Goal: Information Seeking & Learning: Check status

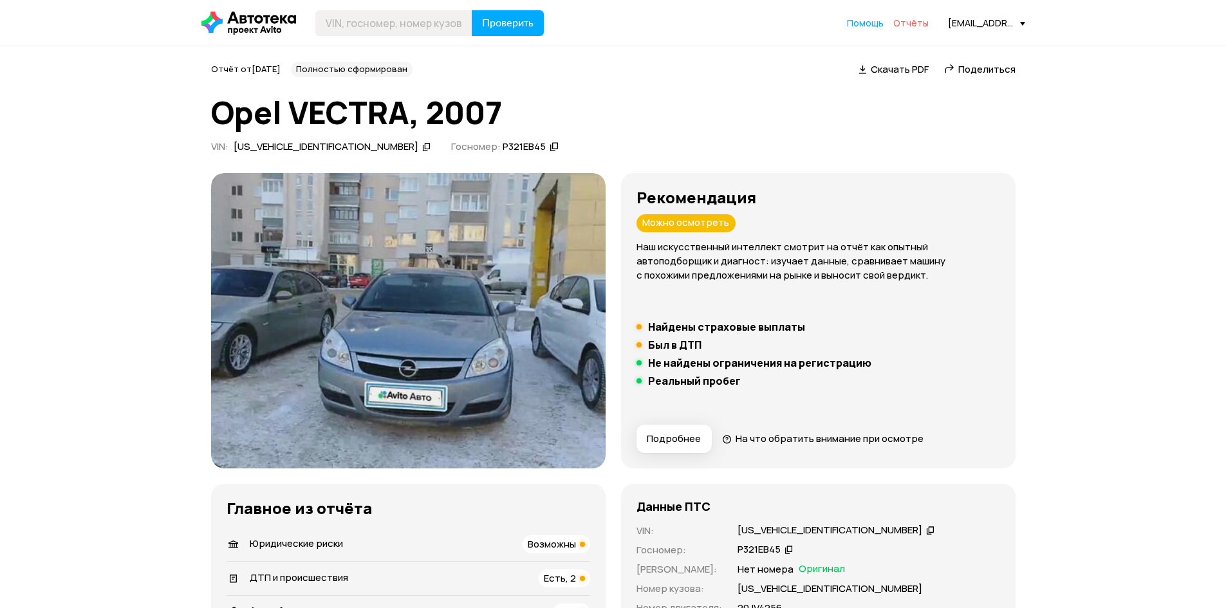
click at [905, 25] on span "Отчёты" at bounding box center [910, 23] width 35 height 12
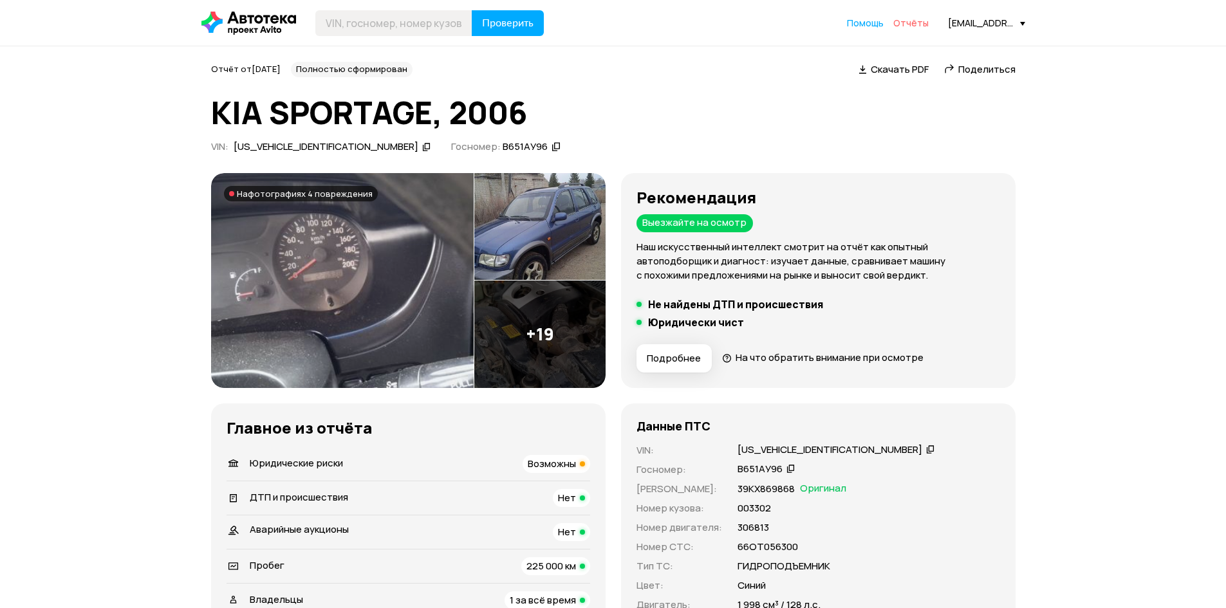
click at [913, 26] on span "Отчёты" at bounding box center [910, 23] width 35 height 12
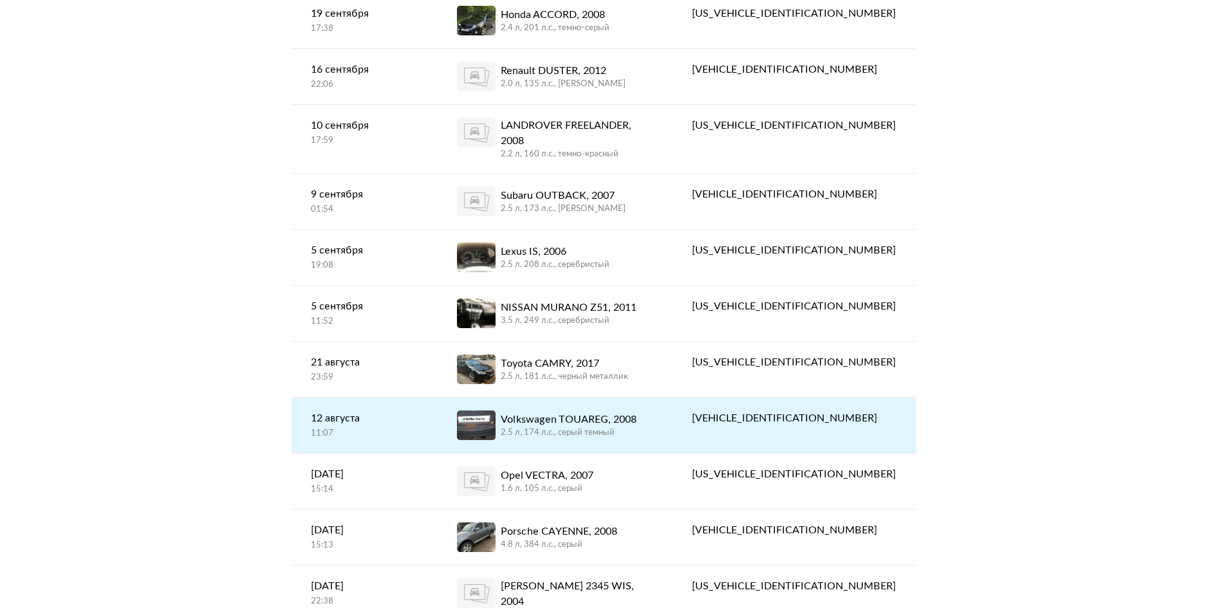
scroll to position [450, 0]
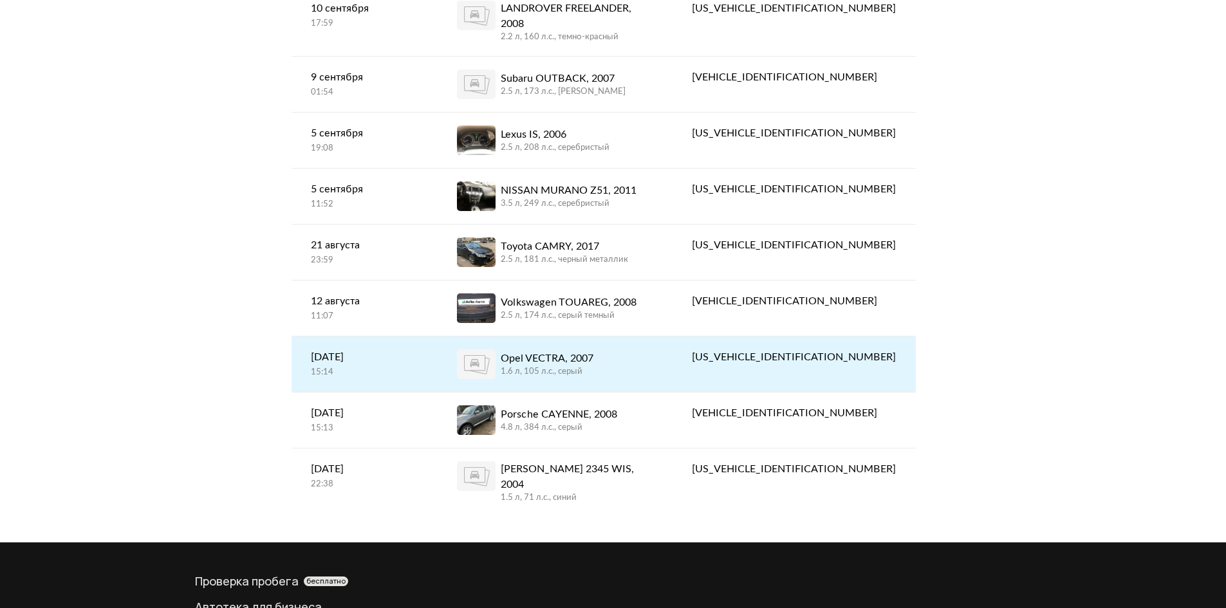
click at [495, 349] on span at bounding box center [476, 364] width 39 height 30
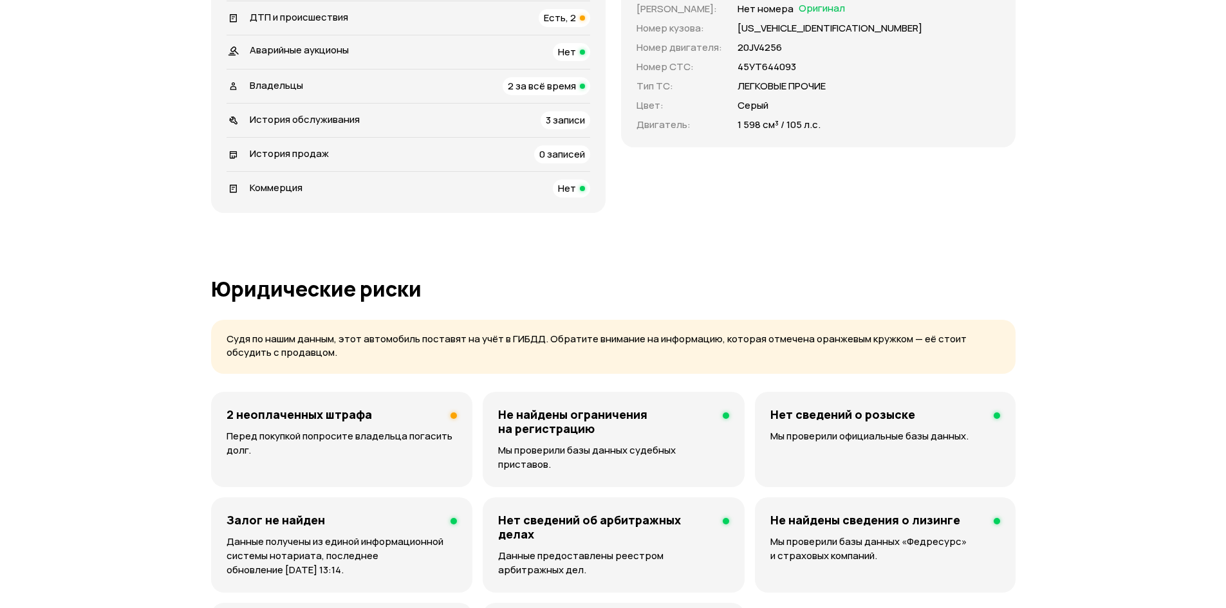
scroll to position [643, 0]
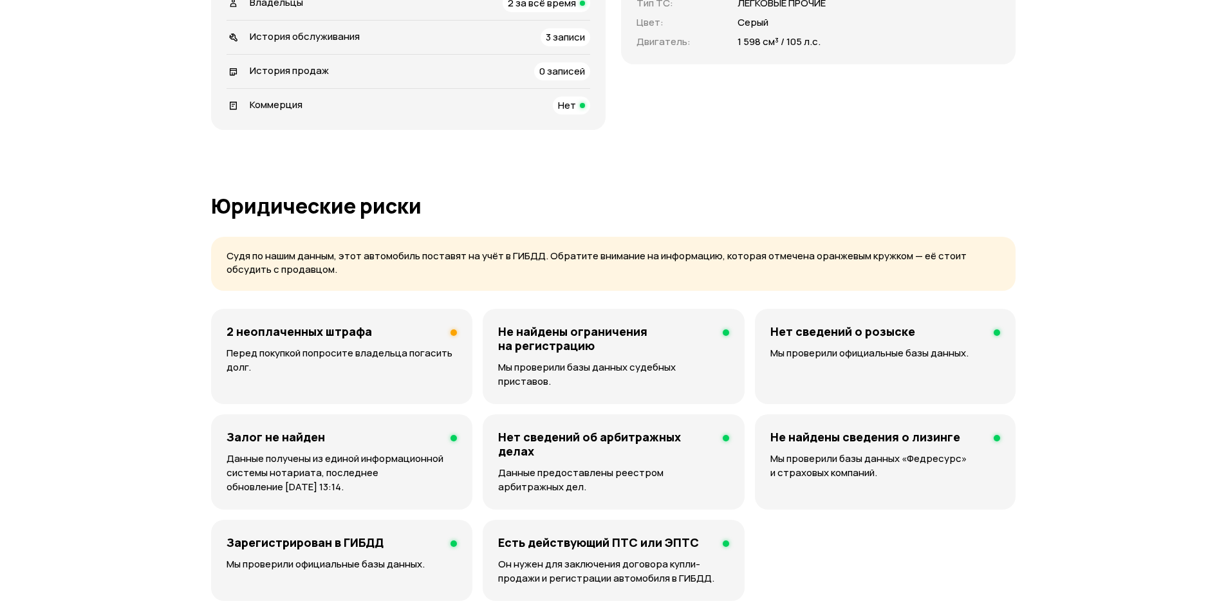
click at [293, 358] on p "Перед покупкой попросите владельца погасить долг." at bounding box center [341, 360] width 230 height 28
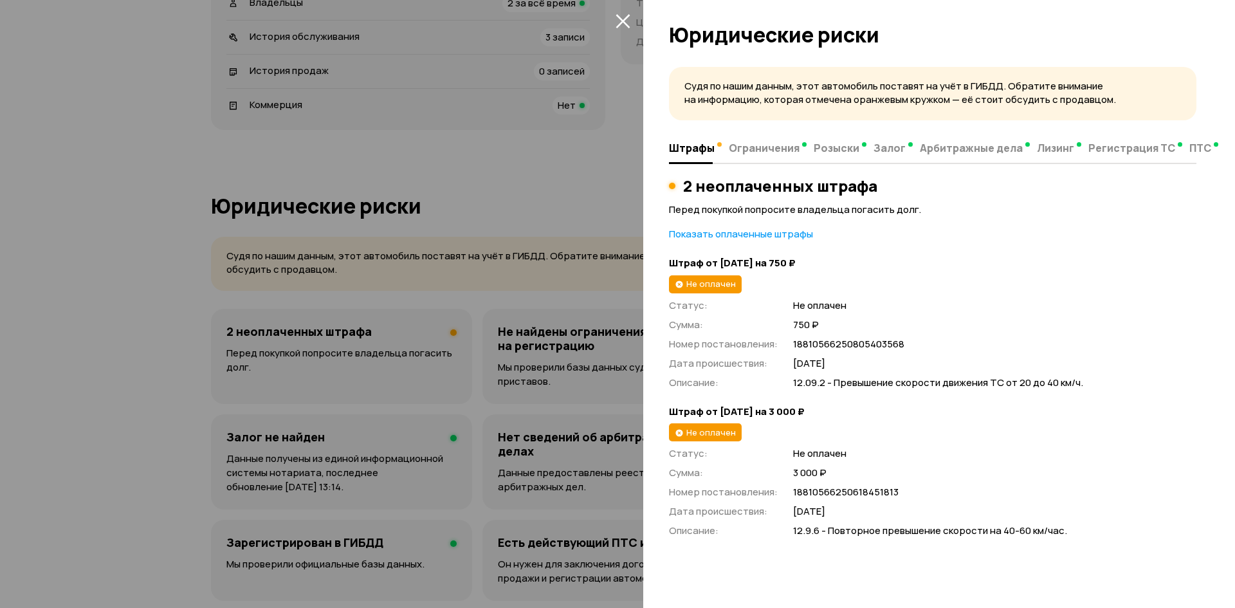
click at [619, 17] on icon "закрыть" at bounding box center [623, 21] width 14 height 14
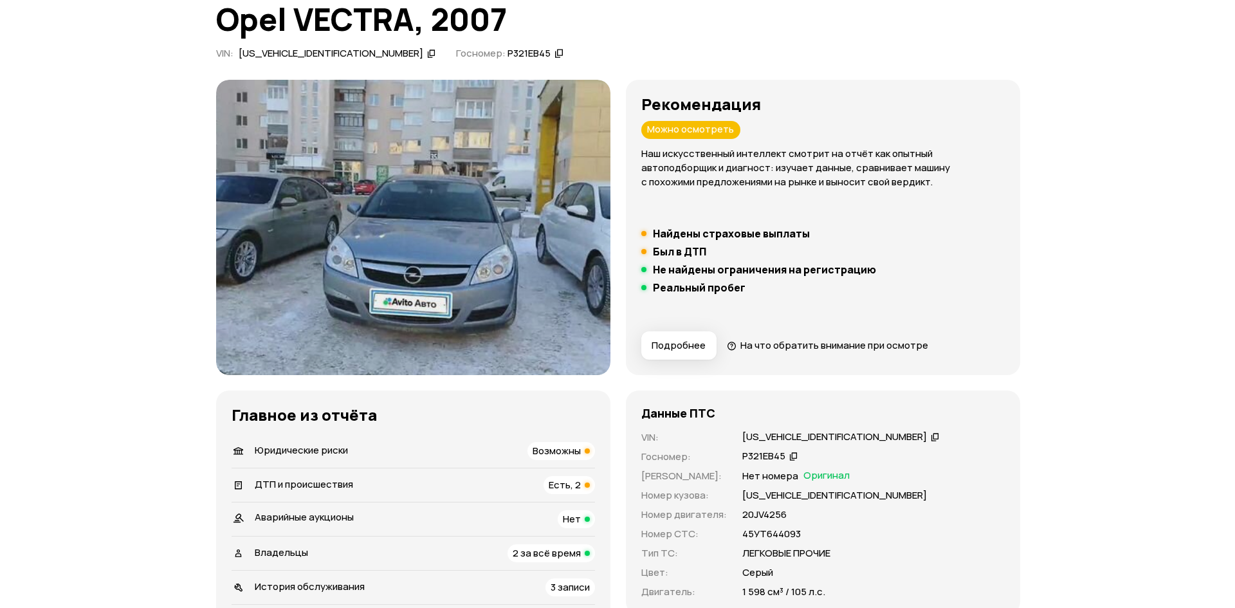
scroll to position [0, 0]
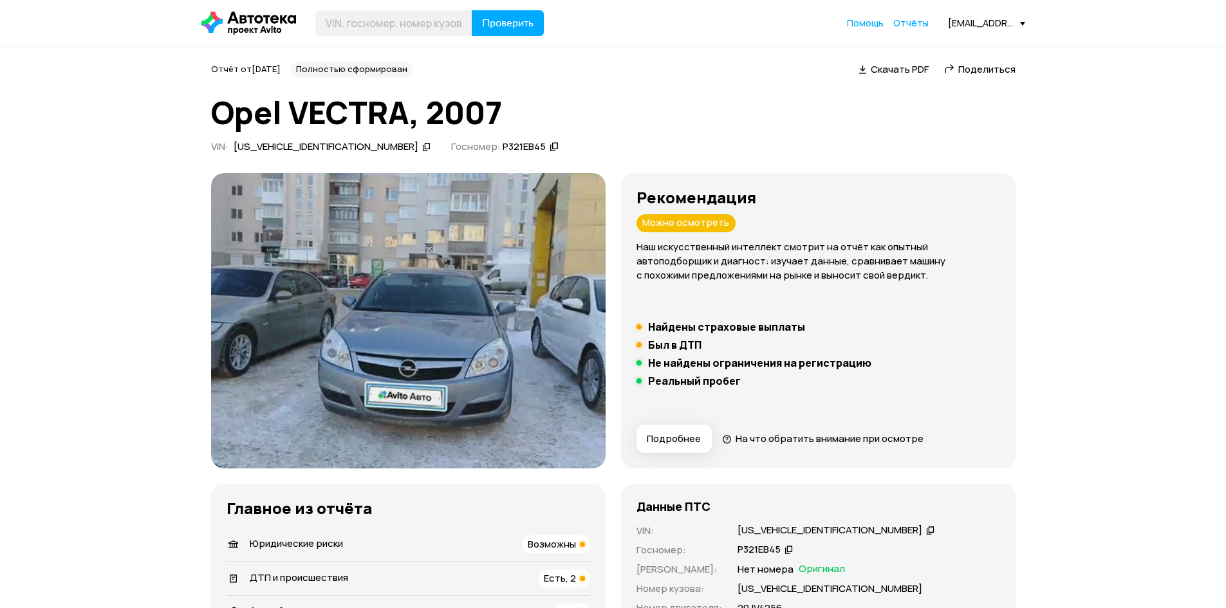
click at [383, 319] on img at bounding box center [408, 321] width 394 height 296
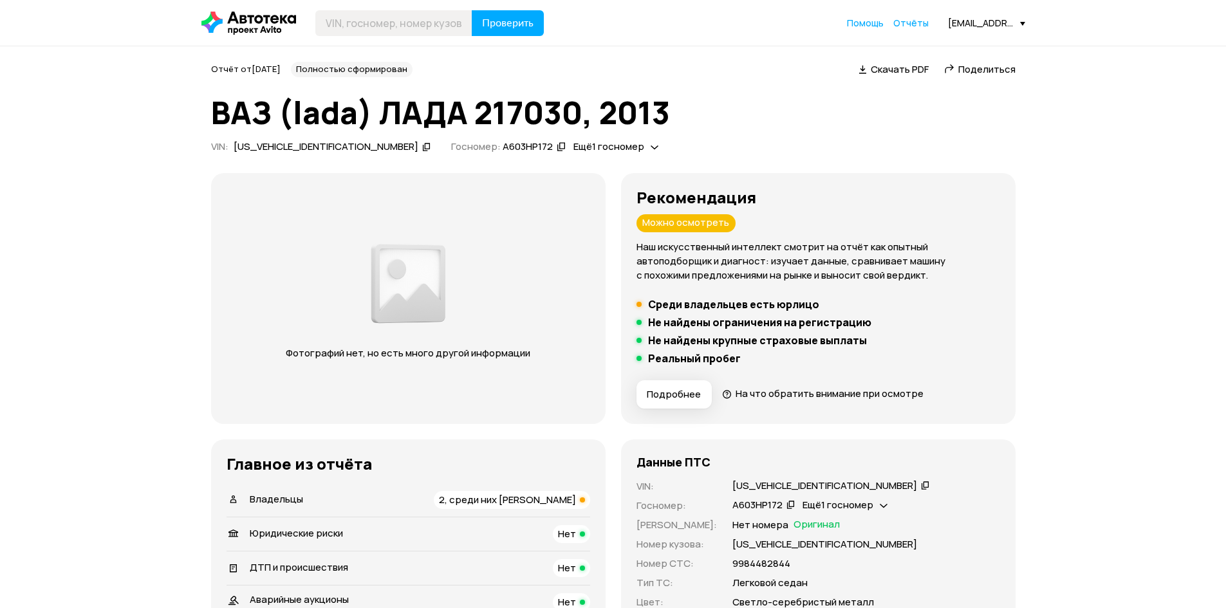
click at [422, 146] on icon at bounding box center [426, 146] width 9 height 13
drag, startPoint x: 214, startPoint y: 146, endPoint x: 330, endPoint y: 153, distance: 116.7
copy div "VIN : [US_VEHICLE_IDENTIFICATION_NUMBER]"
